Goal: Information Seeking & Learning: Learn about a topic

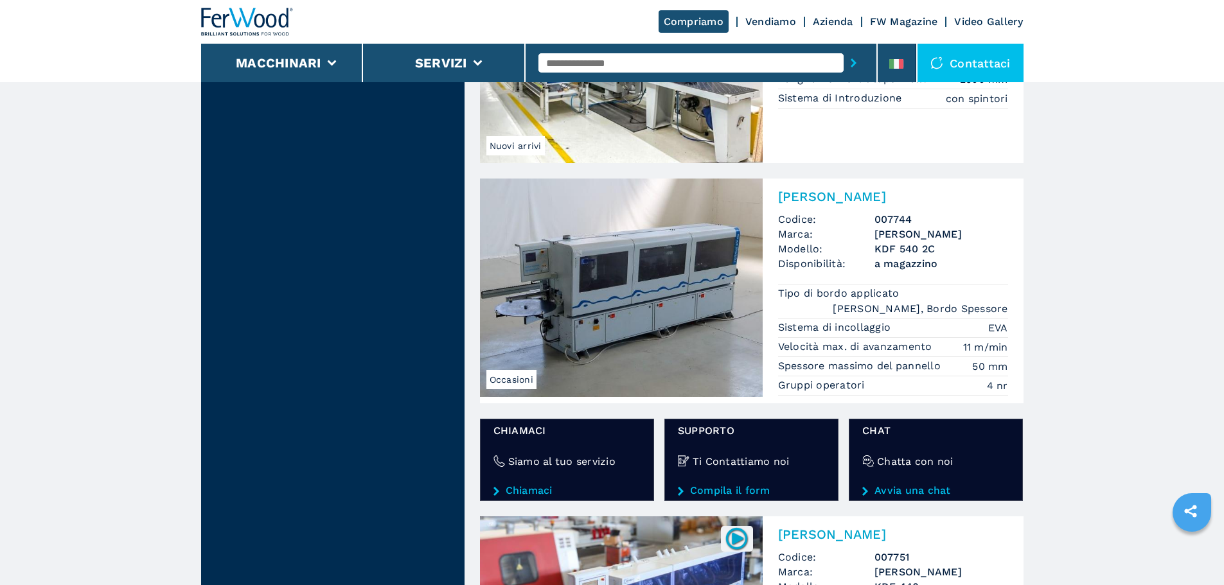
scroll to position [2055, 0]
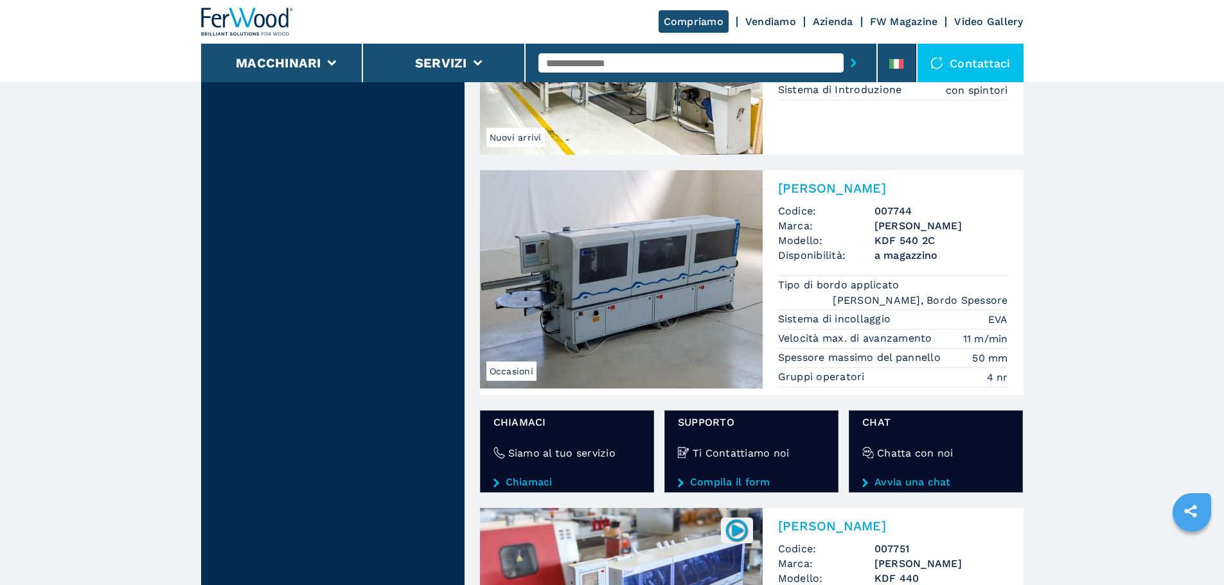
click at [694, 224] on img at bounding box center [621, 279] width 283 height 218
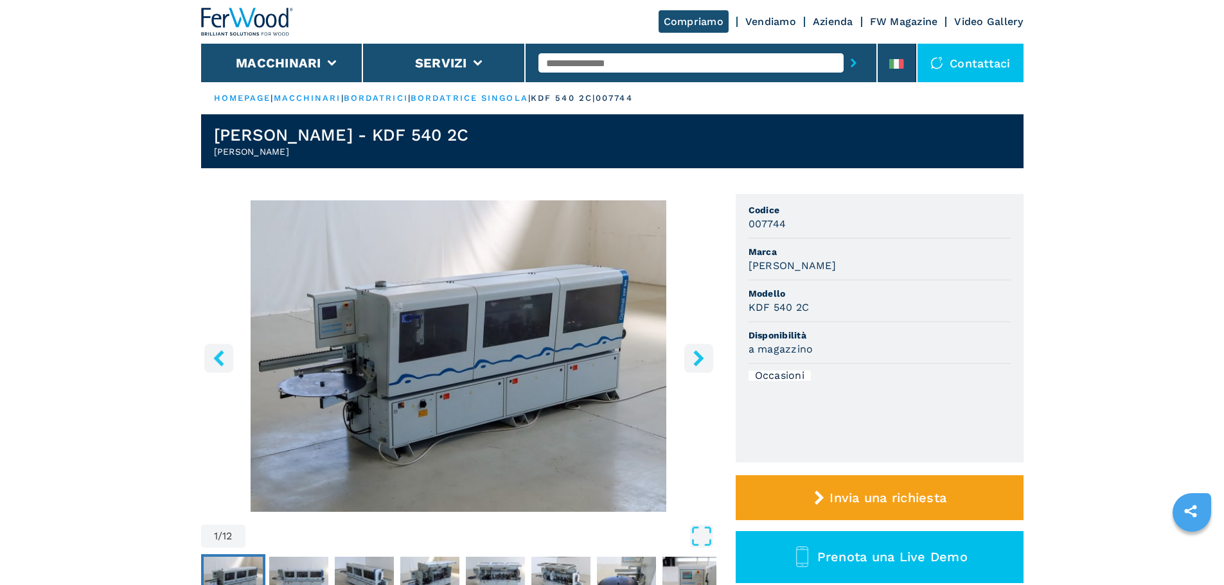
click at [703, 372] on button "right-button" at bounding box center [698, 358] width 29 height 29
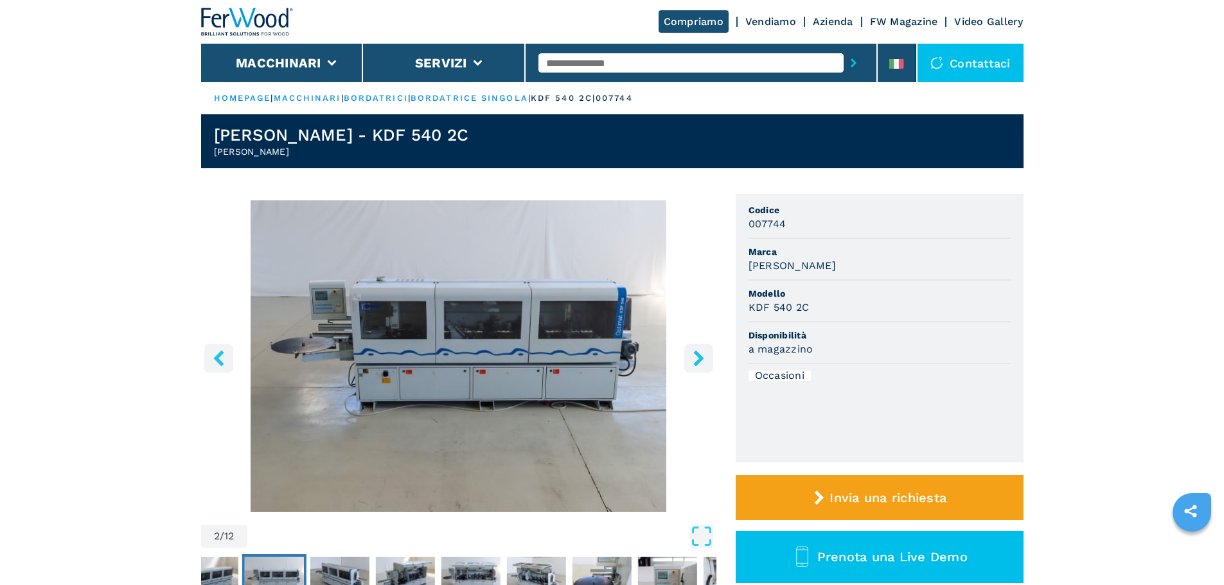
click at [703, 372] on button "right-button" at bounding box center [698, 358] width 29 height 29
click at [700, 357] on icon "right-button" at bounding box center [698, 358] width 10 height 16
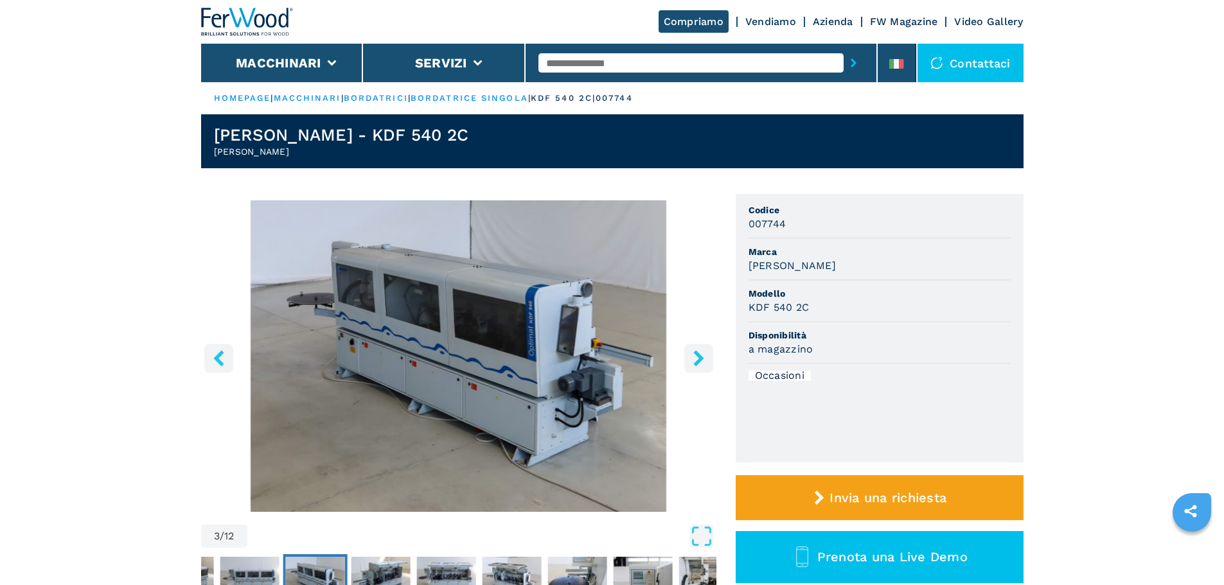
click at [700, 357] on icon "right-button" at bounding box center [698, 358] width 10 height 16
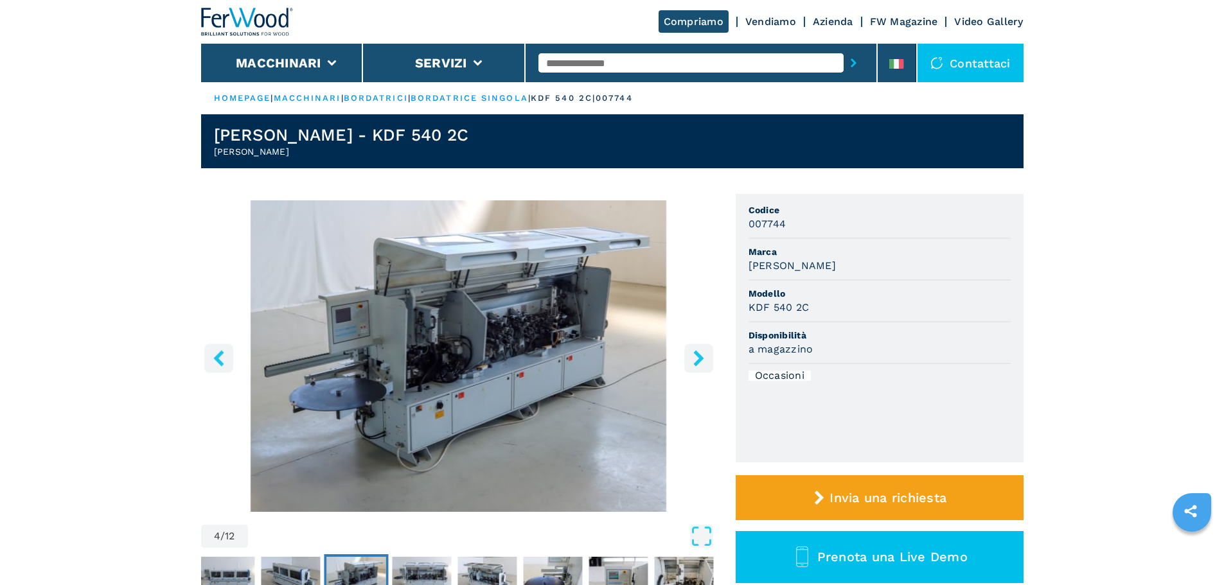
click at [700, 357] on icon "right-button" at bounding box center [698, 358] width 10 height 16
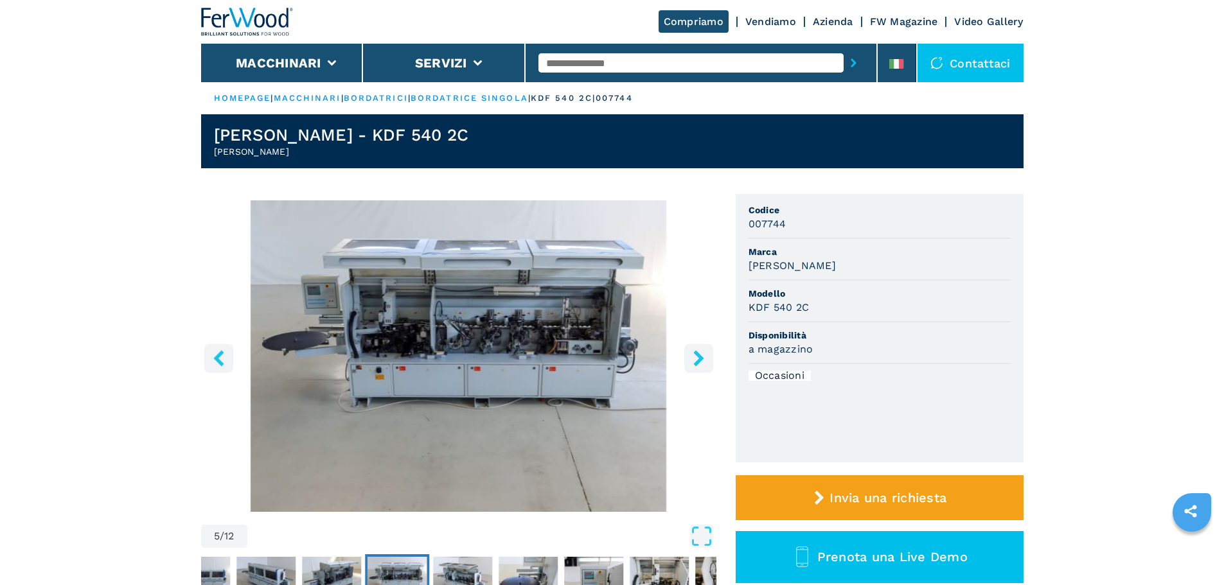
click at [699, 356] on icon "right-button" at bounding box center [698, 358] width 10 height 16
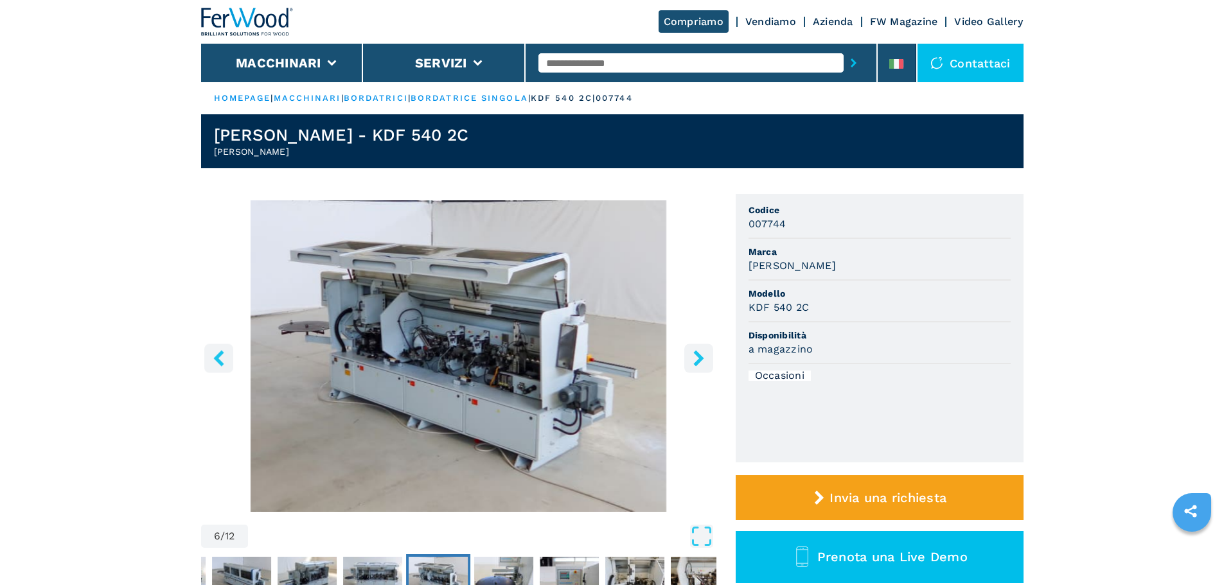
click at [699, 356] on icon "right-button" at bounding box center [698, 358] width 10 height 16
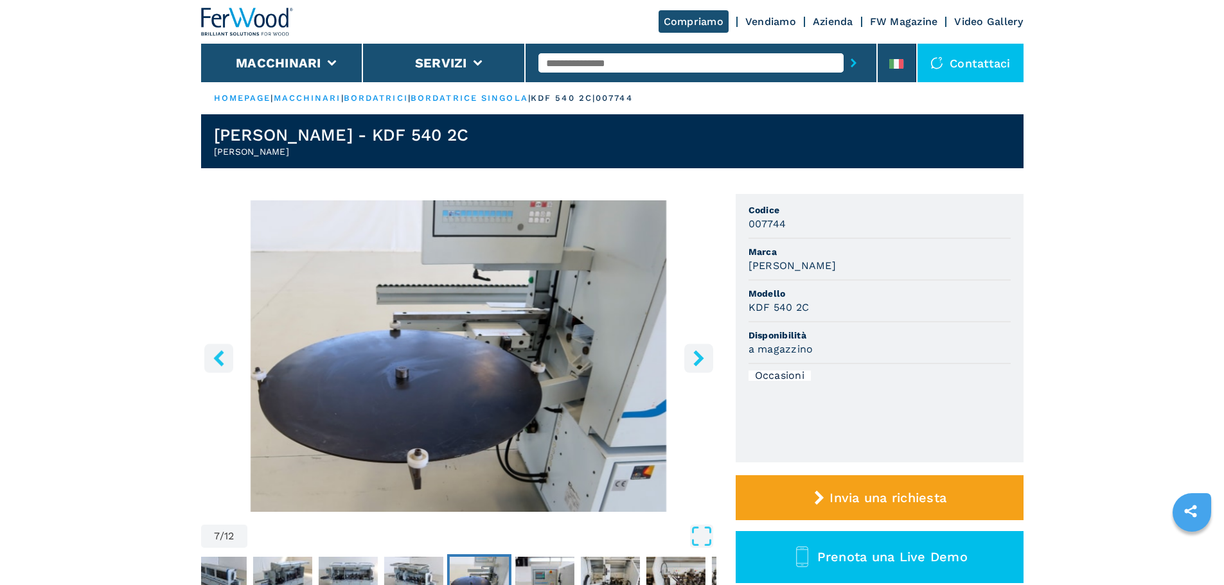
click at [699, 356] on icon "right-button" at bounding box center [698, 358] width 10 height 16
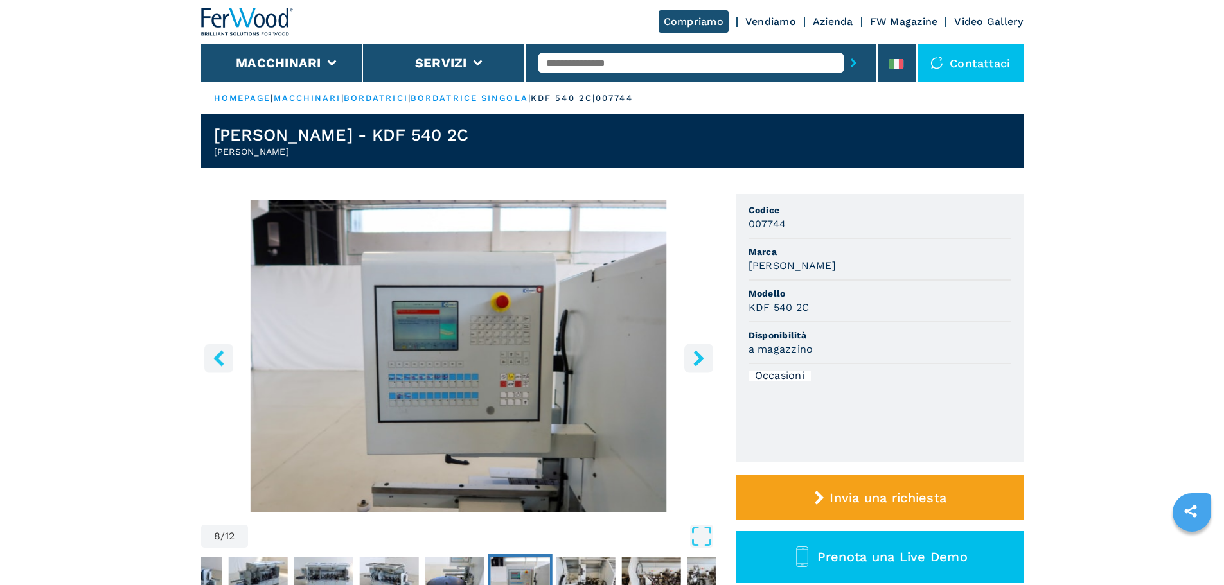
click at [699, 356] on icon "right-button" at bounding box center [698, 358] width 10 height 16
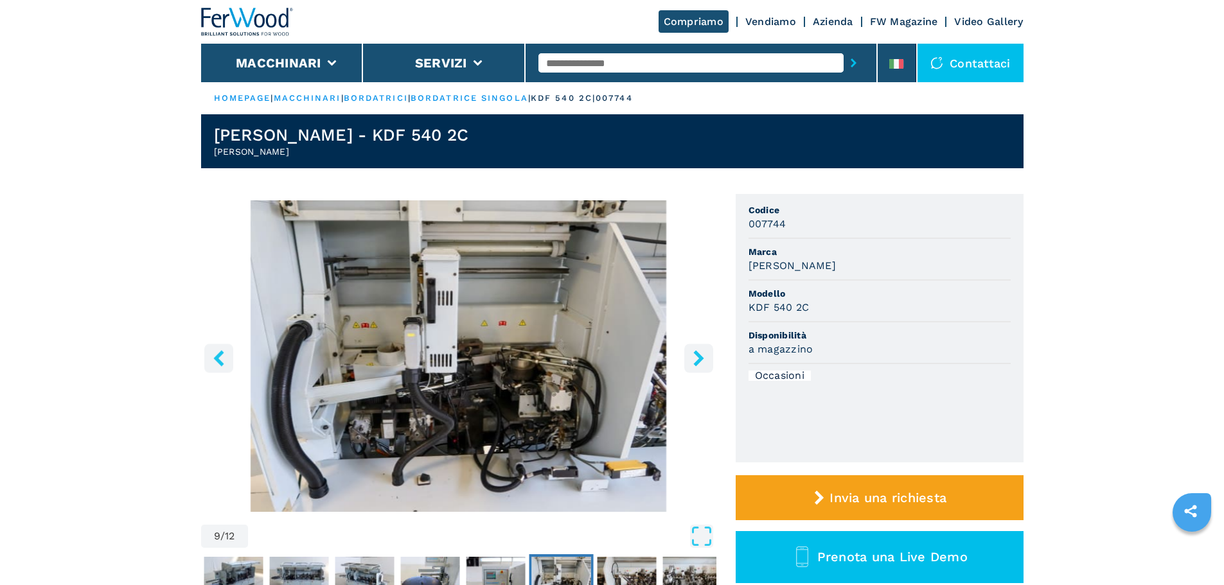
click at [699, 356] on icon "right-button" at bounding box center [698, 358] width 10 height 16
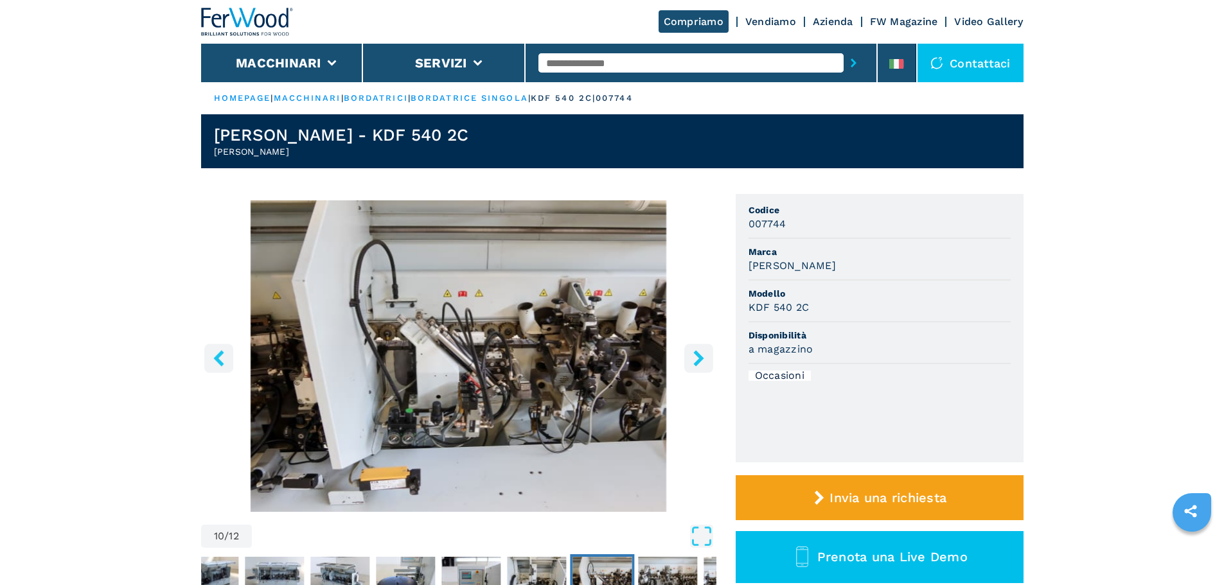
scroll to position [64, 0]
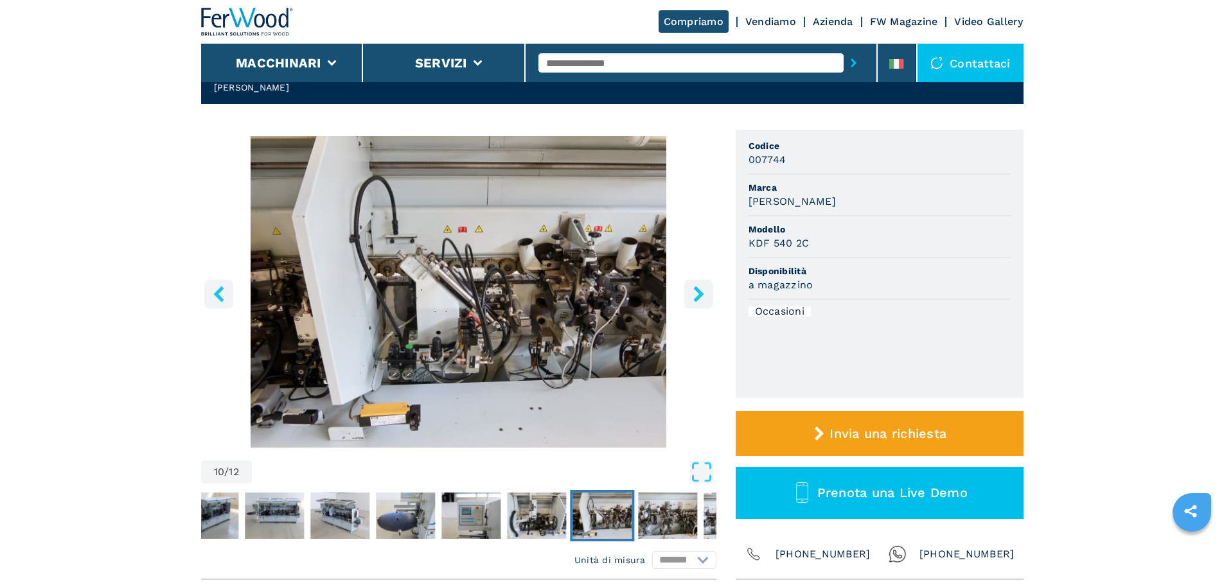
click at [216, 286] on icon "left-button" at bounding box center [219, 294] width 16 height 16
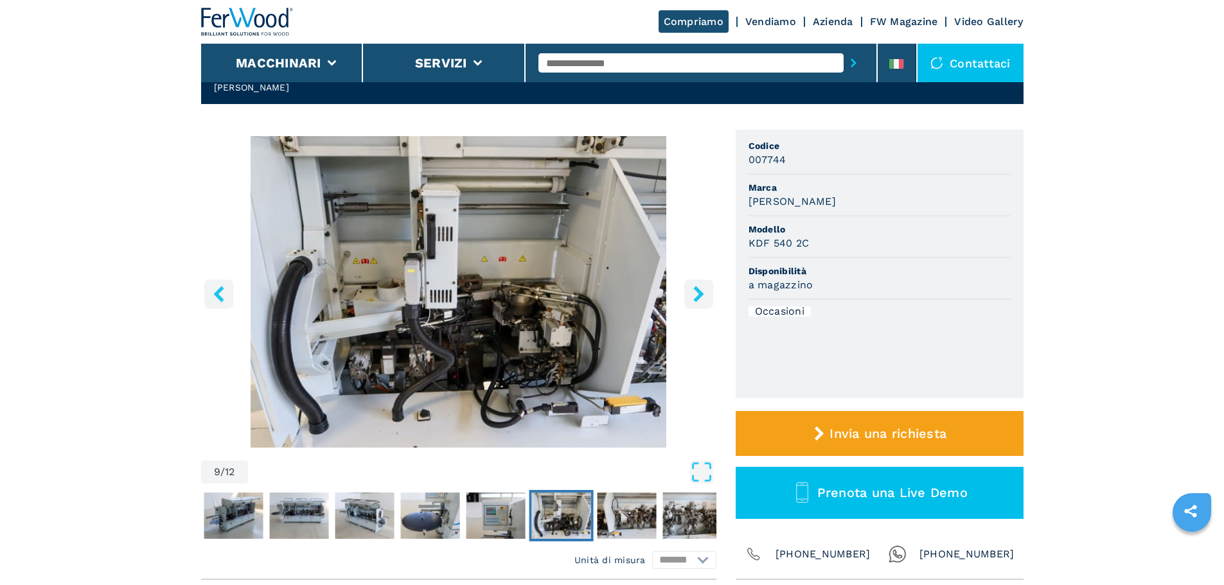
click at [216, 286] on icon "left-button" at bounding box center [219, 294] width 16 height 16
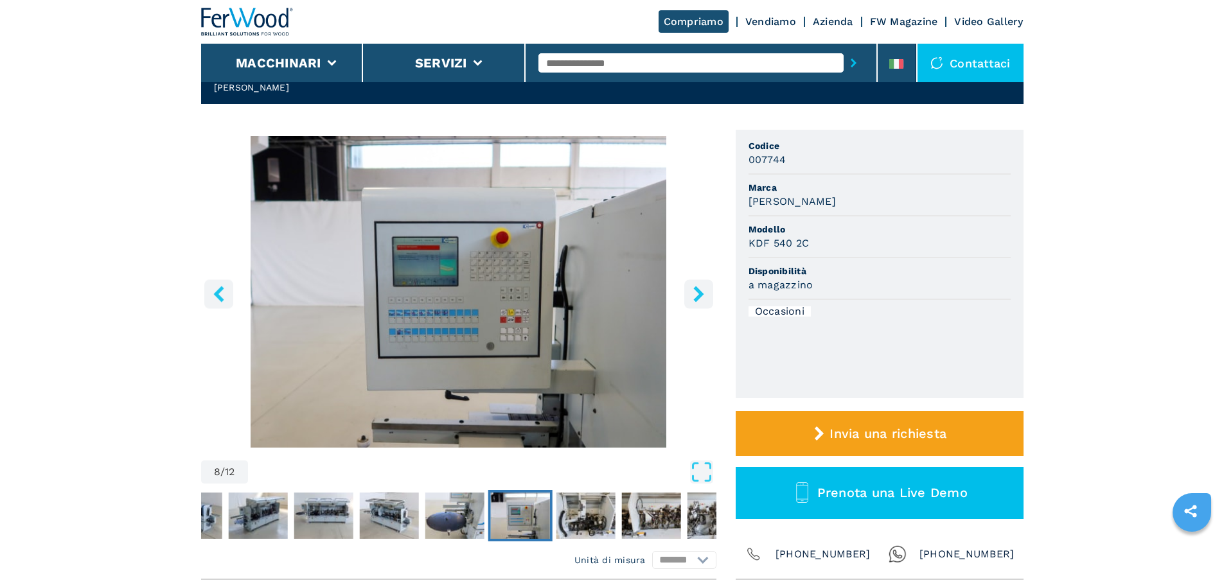
click at [216, 286] on icon "left-button" at bounding box center [219, 294] width 16 height 16
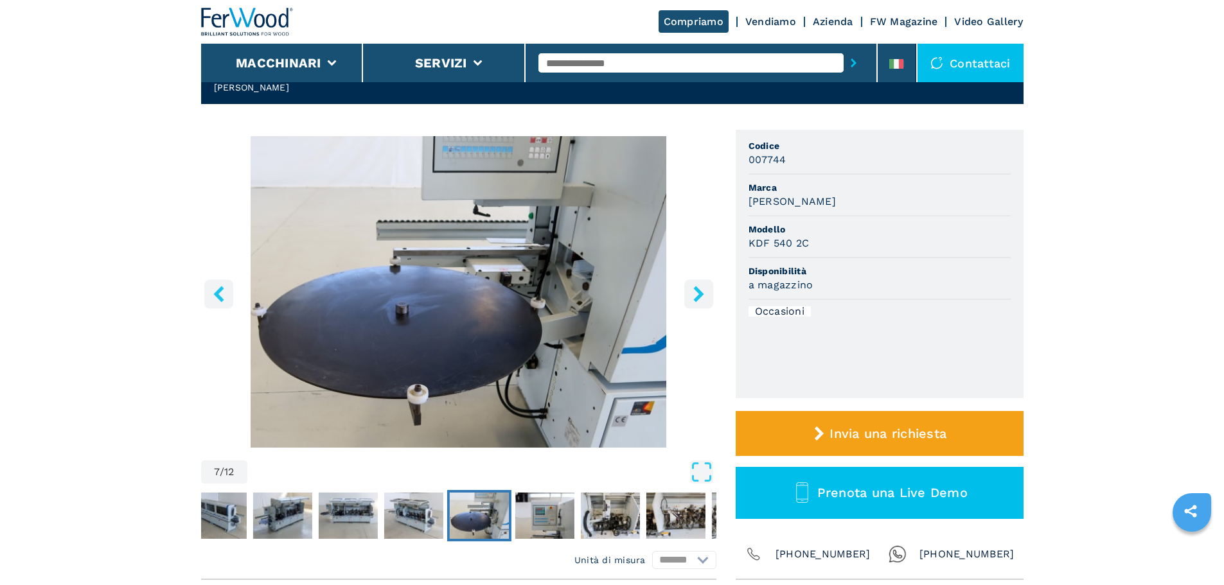
click at [216, 286] on icon "left-button" at bounding box center [219, 294] width 16 height 16
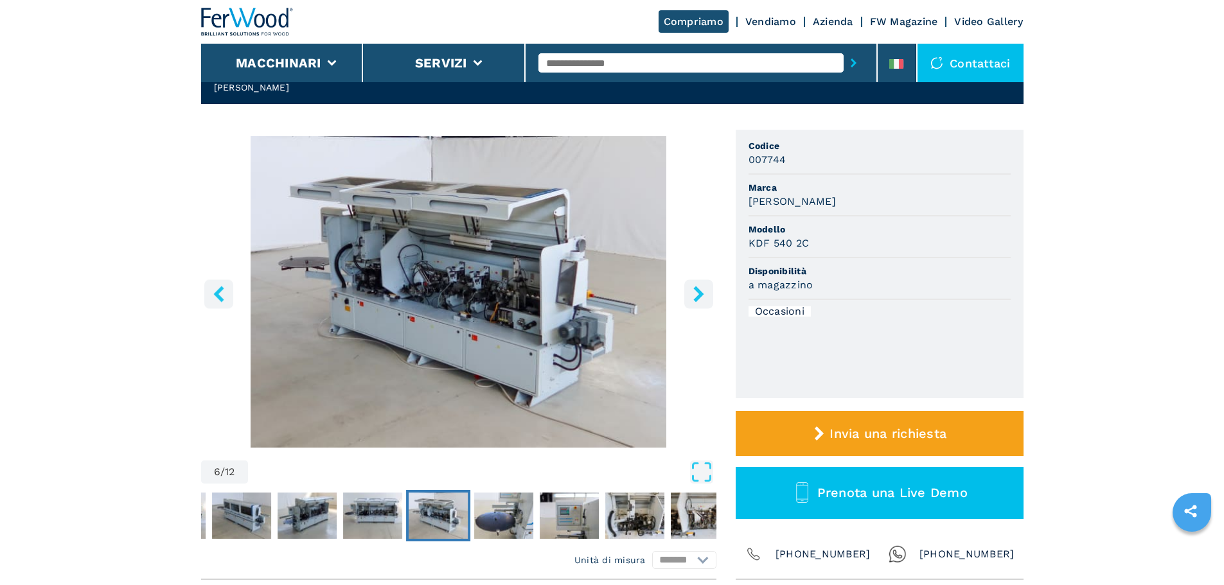
click at [216, 286] on icon "left-button" at bounding box center [219, 294] width 16 height 16
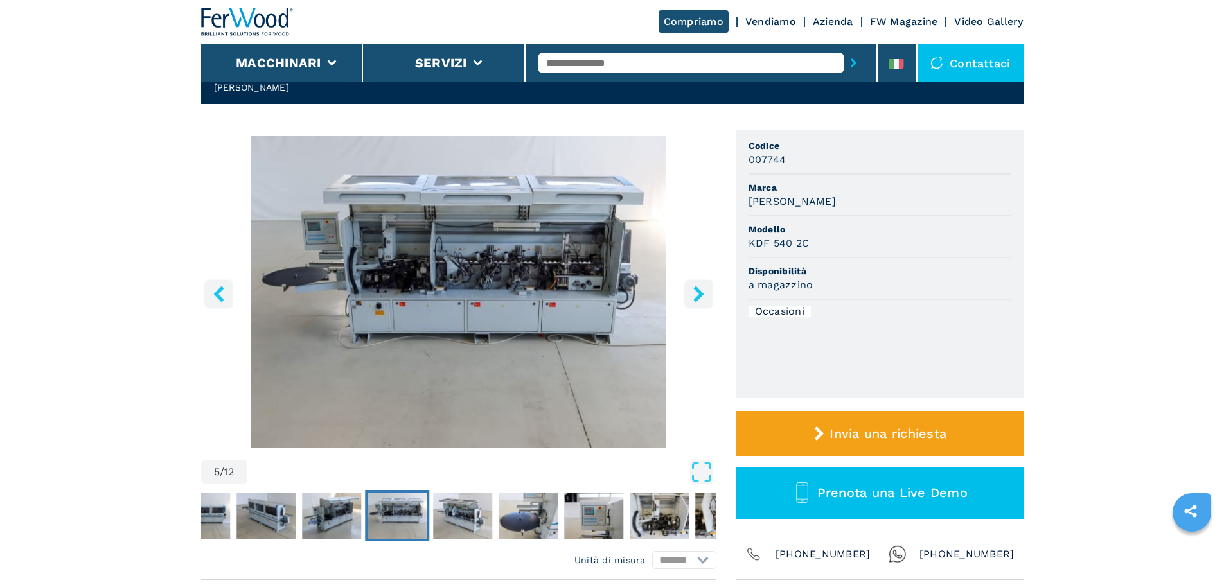
click at [216, 286] on icon "left-button" at bounding box center [219, 294] width 16 height 16
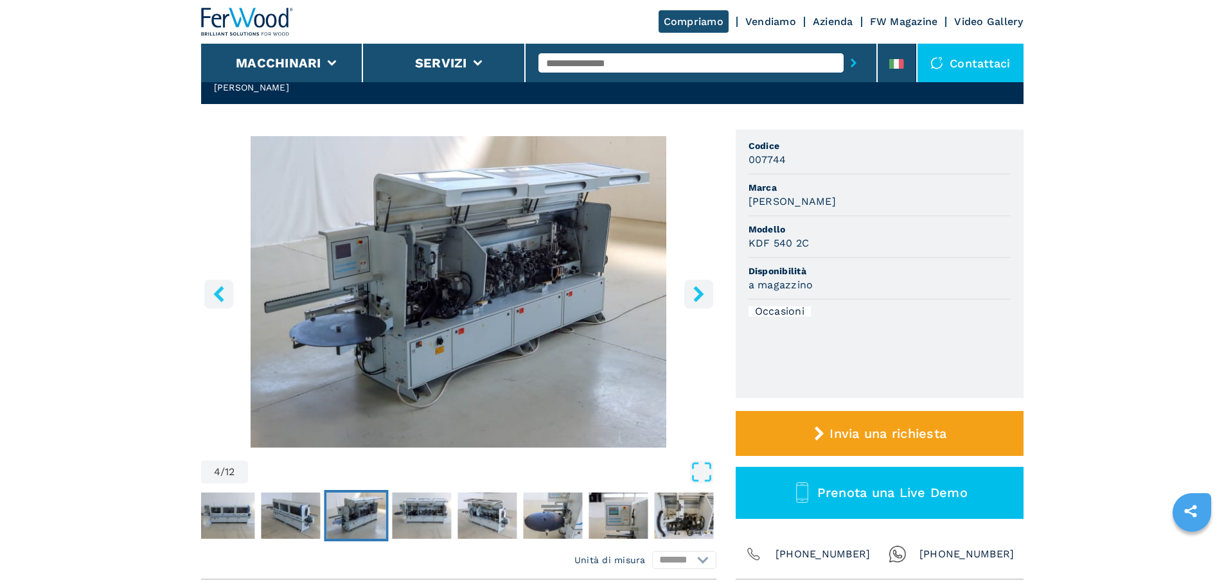
click at [216, 286] on icon "left-button" at bounding box center [219, 294] width 16 height 16
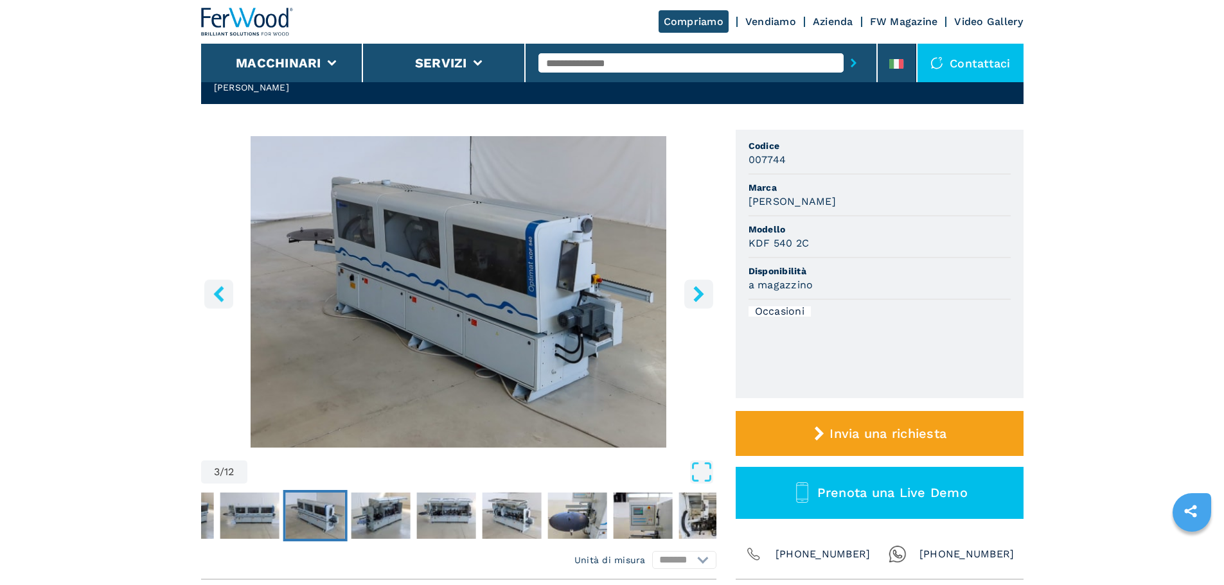
click at [216, 286] on icon "left-button" at bounding box center [219, 294] width 16 height 16
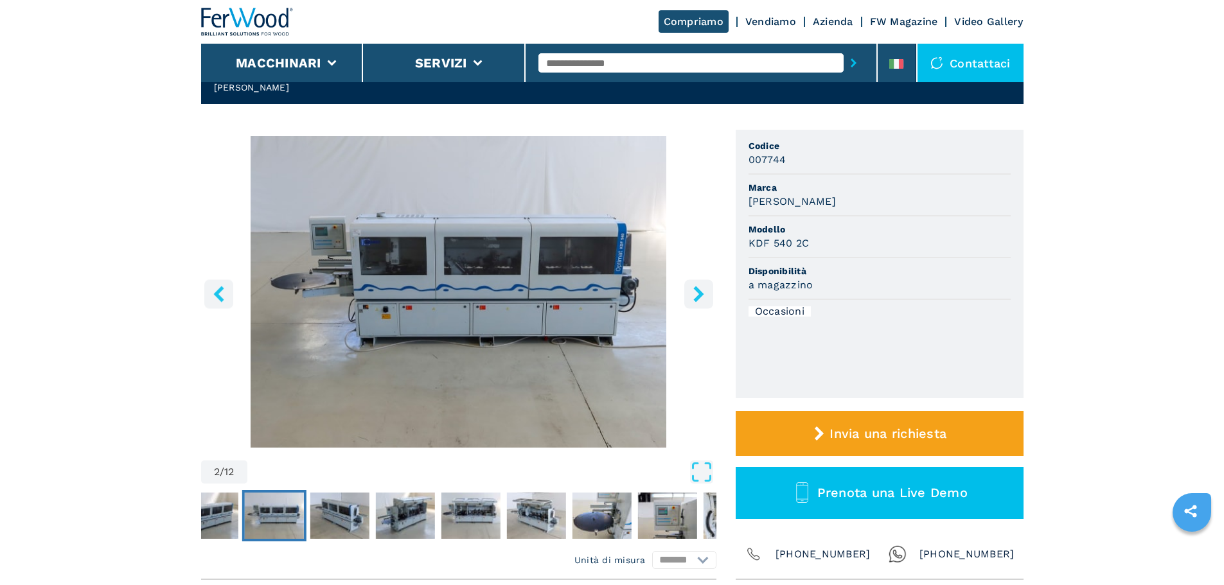
click at [216, 286] on icon "left-button" at bounding box center [219, 294] width 16 height 16
